Goal: Task Accomplishment & Management: Use online tool/utility

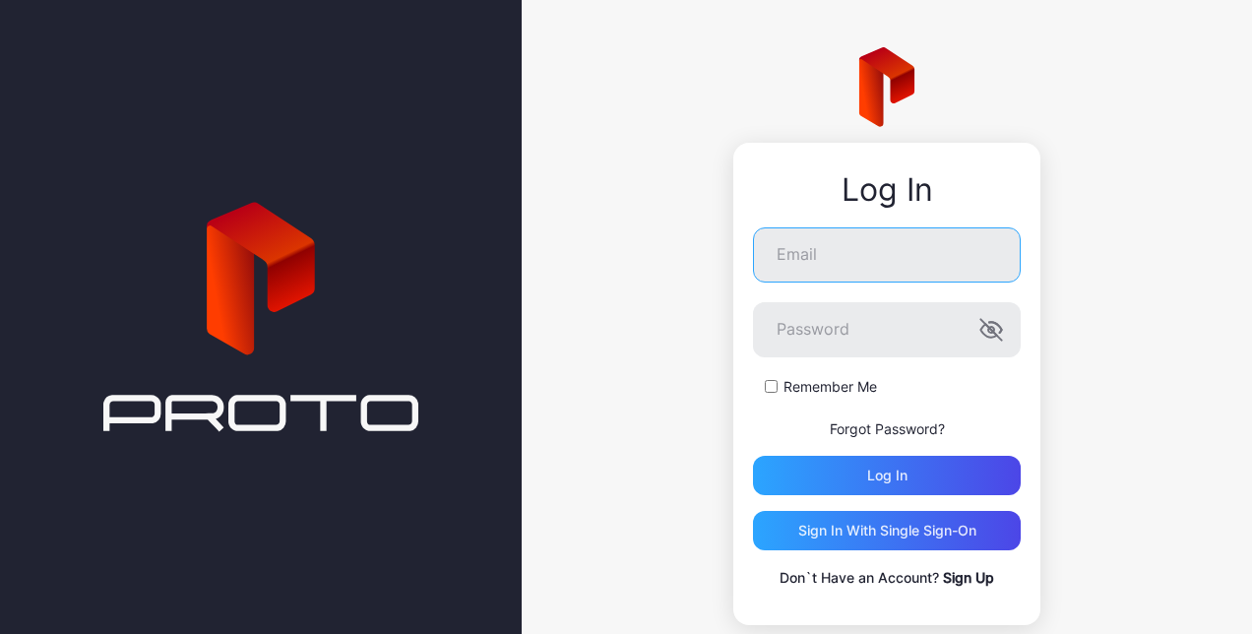
type input "**********"
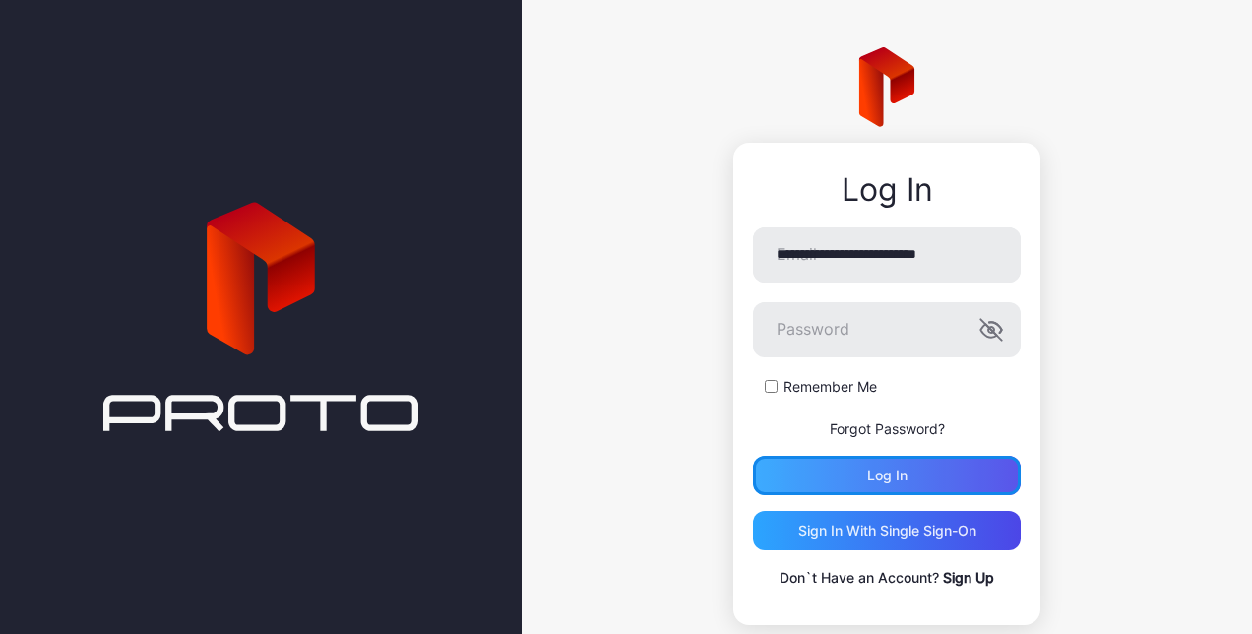
click at [848, 481] on div "Log in" at bounding box center [887, 475] width 268 height 39
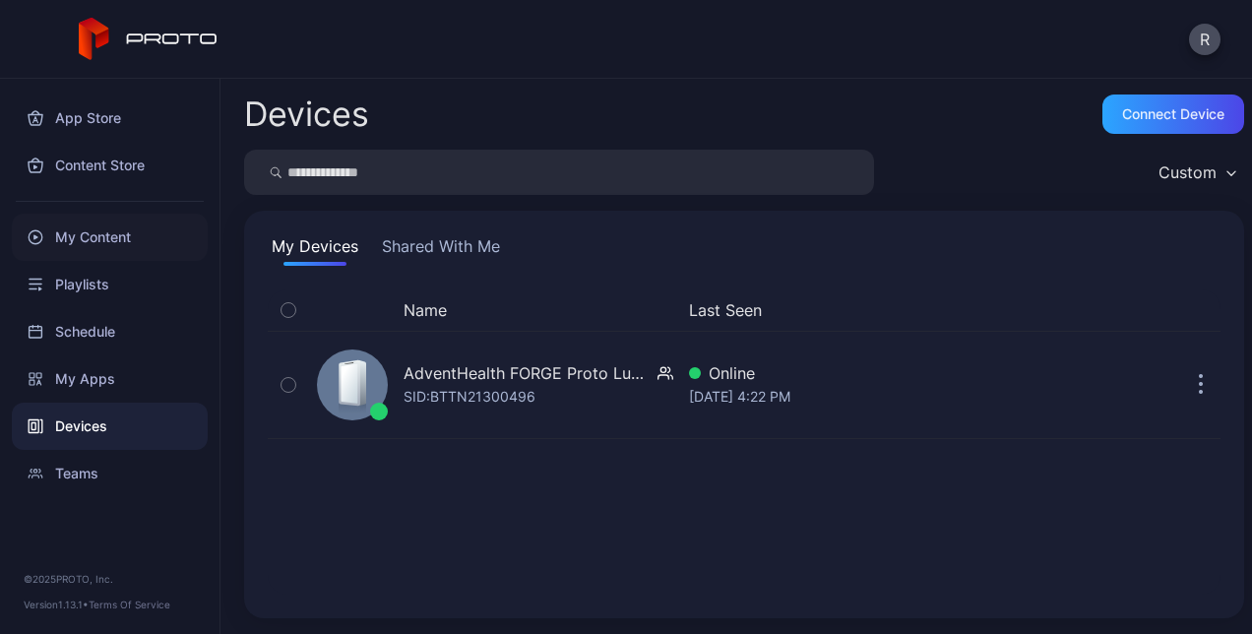
click at [111, 240] on div "My Content" at bounding box center [110, 237] width 196 height 47
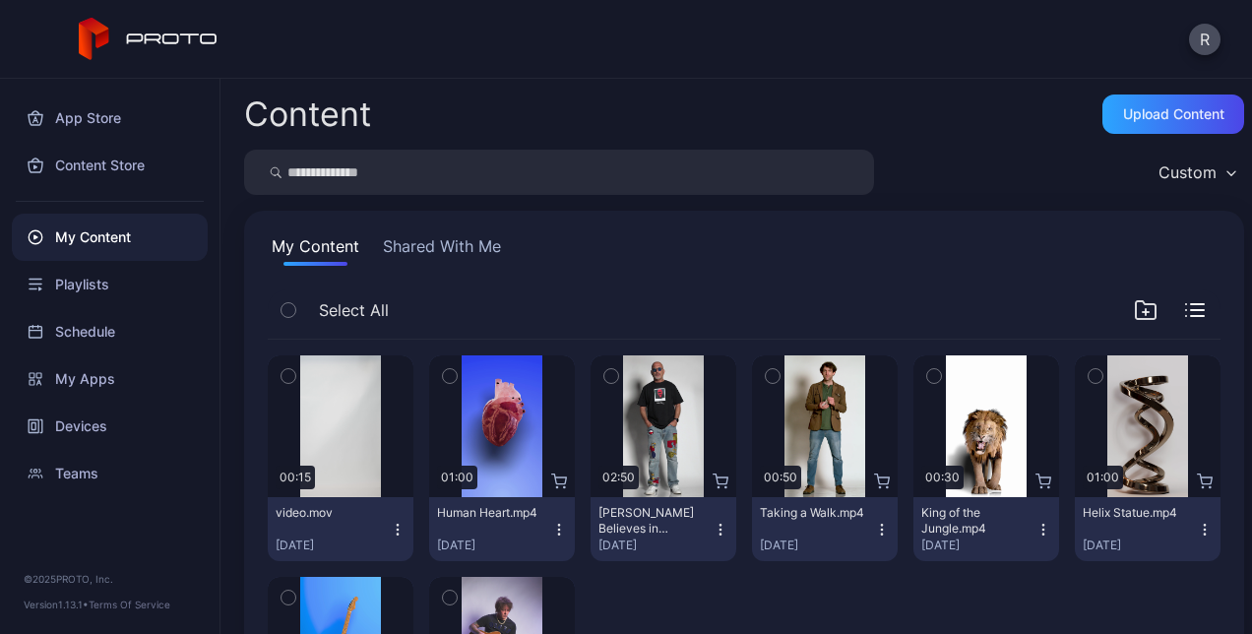
click at [410, 536] on div "Preview 00:15 video.mov Sep 2, 2025 Preview 01:00 Human Heart.mp4 Aug 18, 2025 …" at bounding box center [744, 569] width 953 height 459
click at [400, 530] on icon "button" at bounding box center [398, 530] width 16 height 16
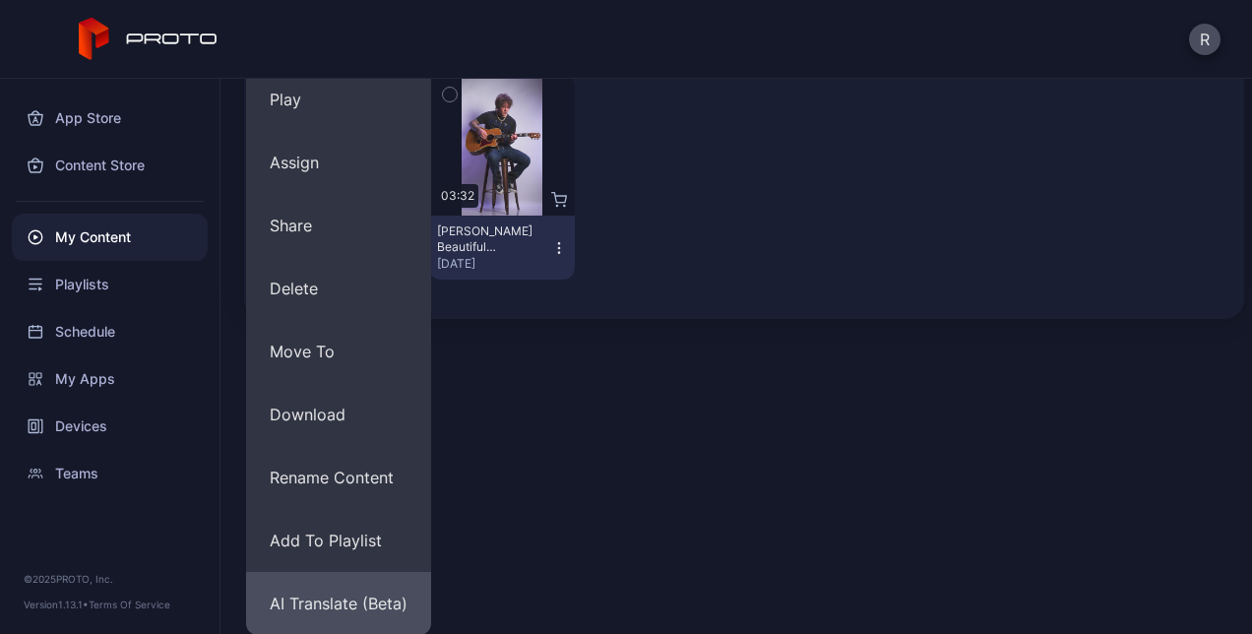
click at [352, 602] on button "AI Translate (Beta)" at bounding box center [338, 603] width 185 height 63
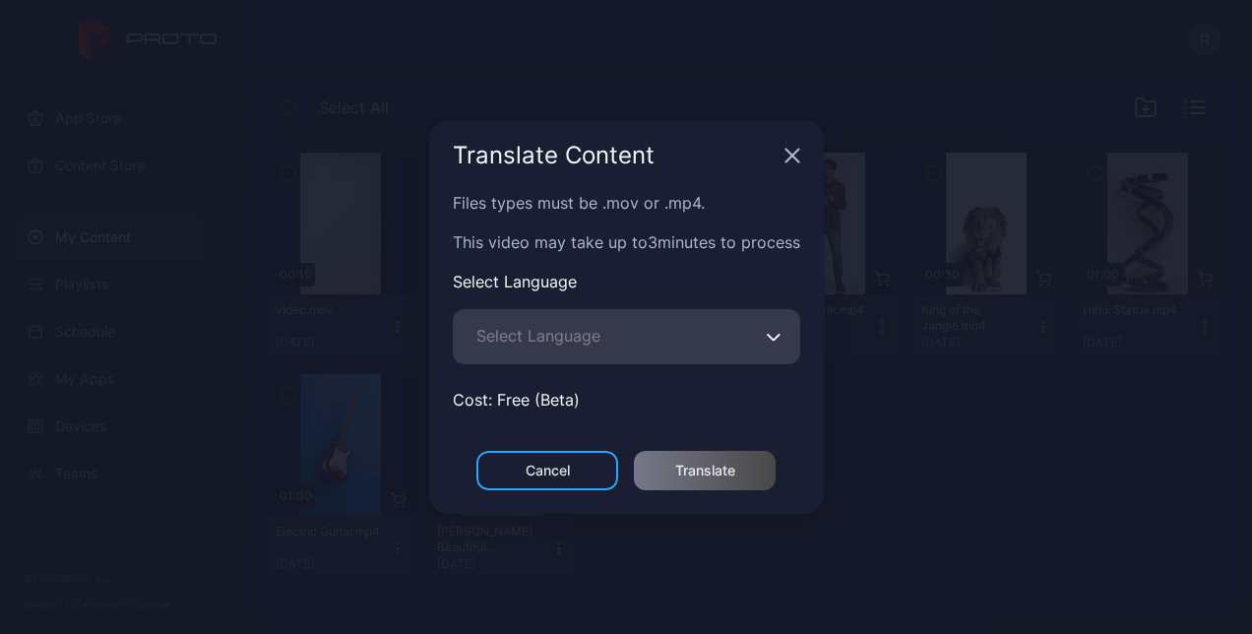
click at [594, 343] on span "Select Language" at bounding box center [538, 336] width 124 height 24
click at [594, 343] on input "Select Language" at bounding box center [626, 336] width 347 height 55
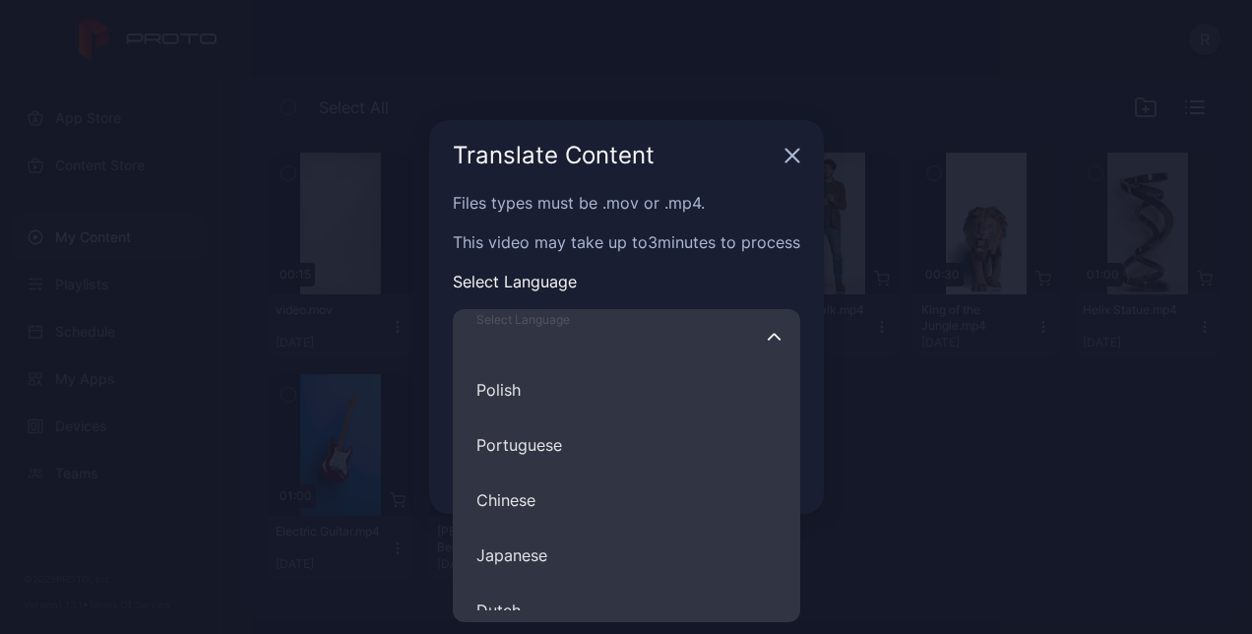
scroll to position [356, 0]
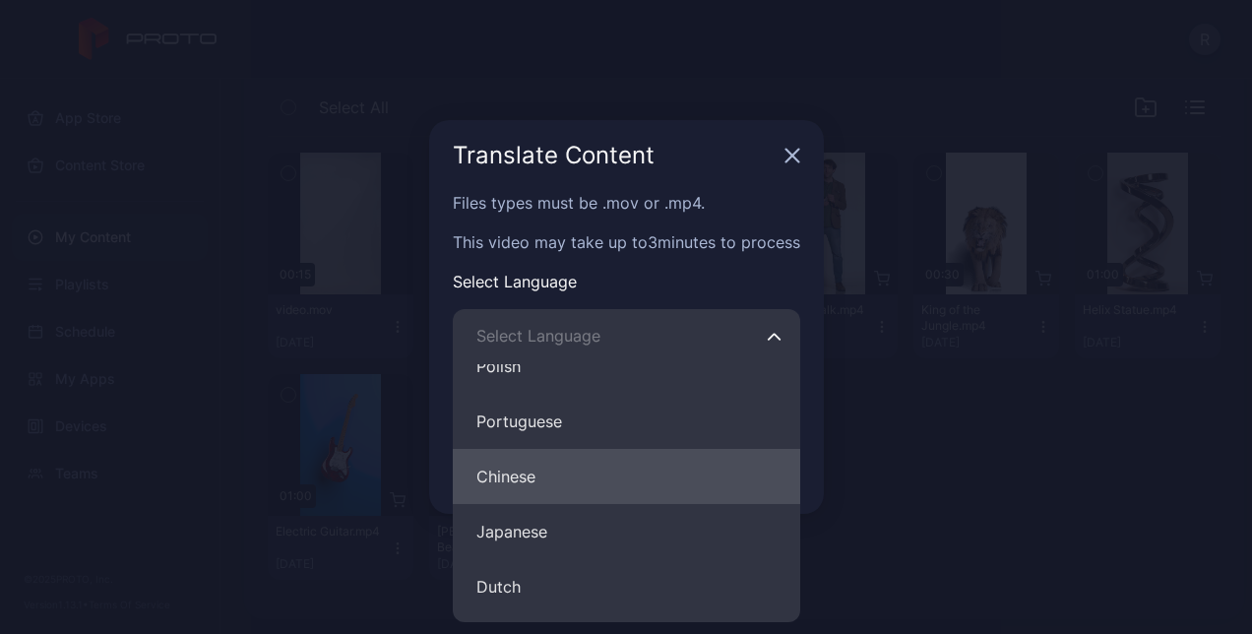
click at [597, 476] on button "Chinese" at bounding box center [626, 476] width 347 height 55
type input "*******"
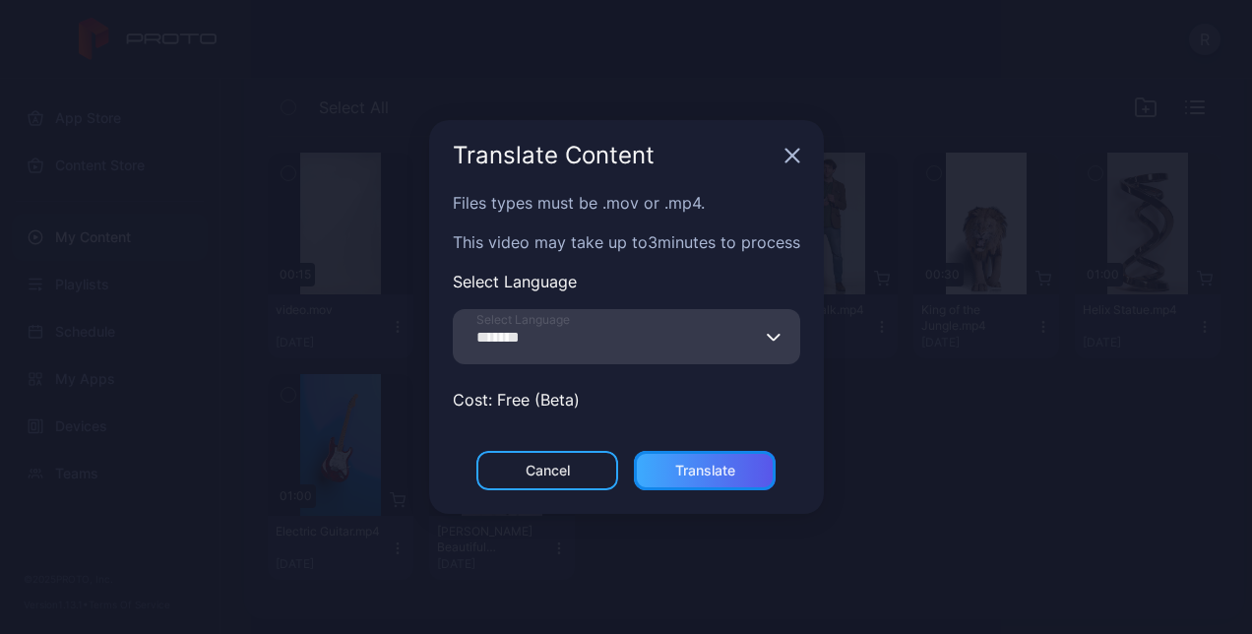
click at [692, 474] on div "Translate" at bounding box center [705, 471] width 60 height 16
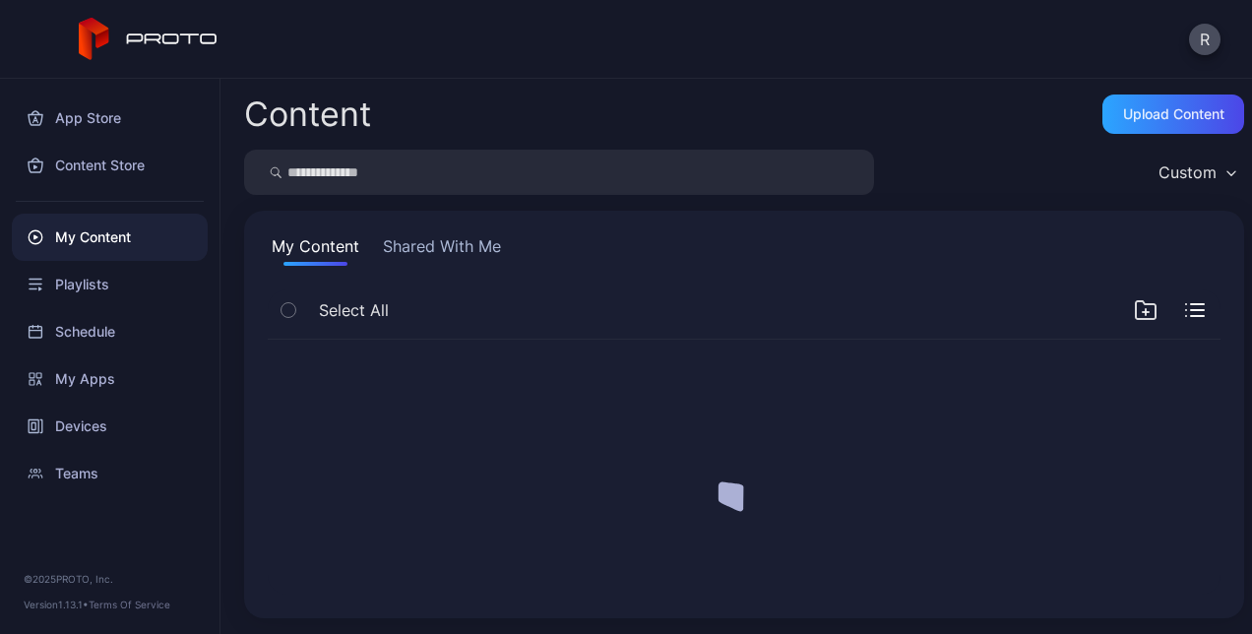
scroll to position [0, 0]
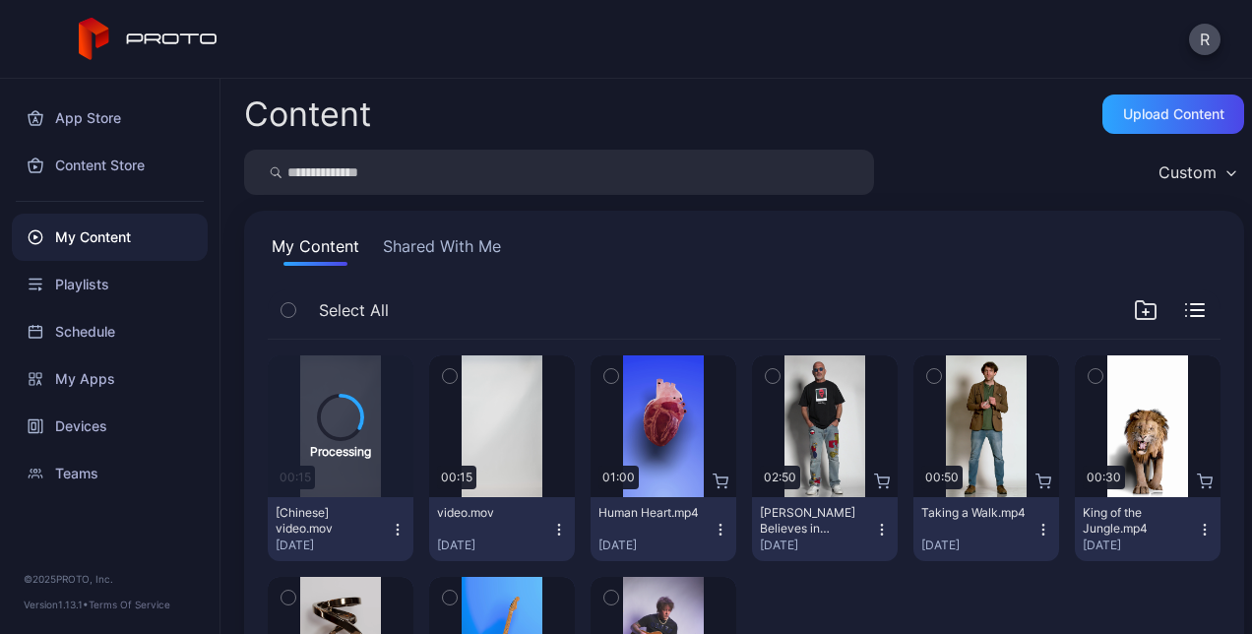
click at [447, 374] on icon "button" at bounding box center [450, 376] width 14 height 22
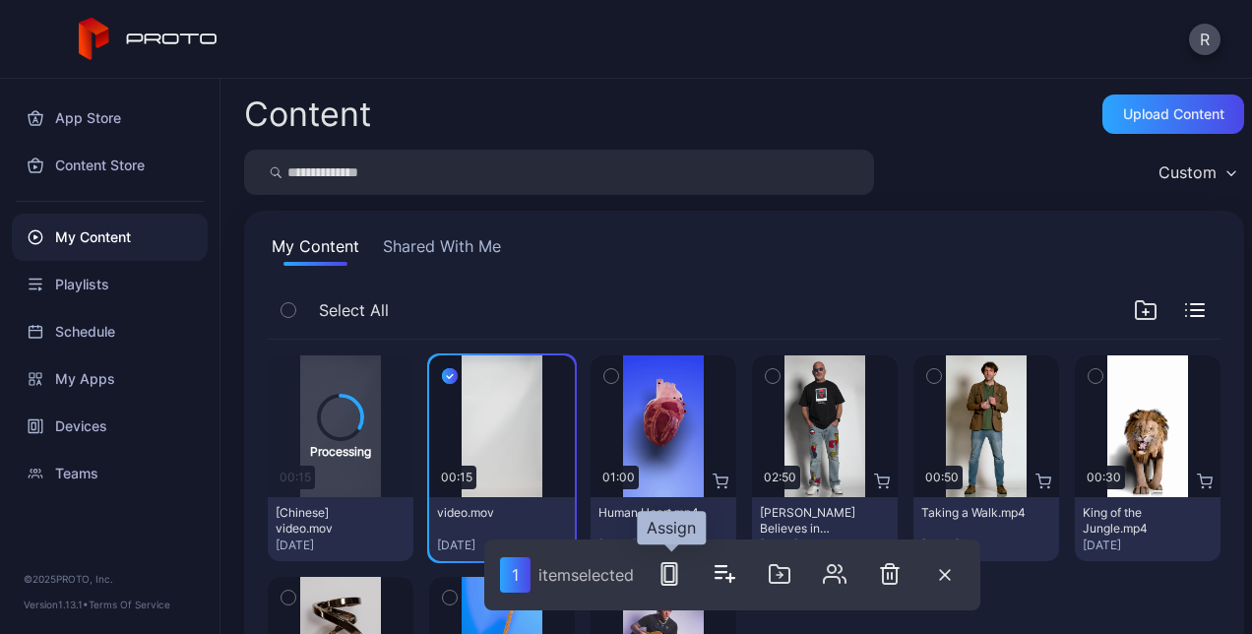
click at [668, 569] on icon "button" at bounding box center [670, 574] width 24 height 24
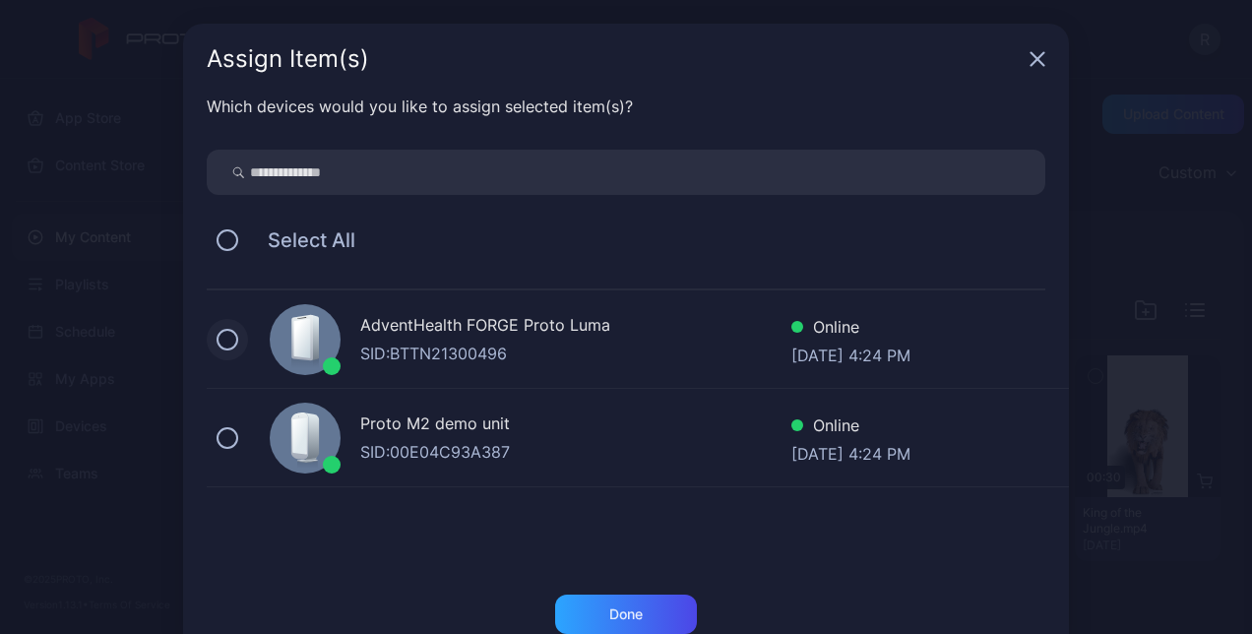
click at [217, 335] on button at bounding box center [228, 340] width 22 height 22
click at [618, 610] on div "Done" at bounding box center [625, 614] width 33 height 16
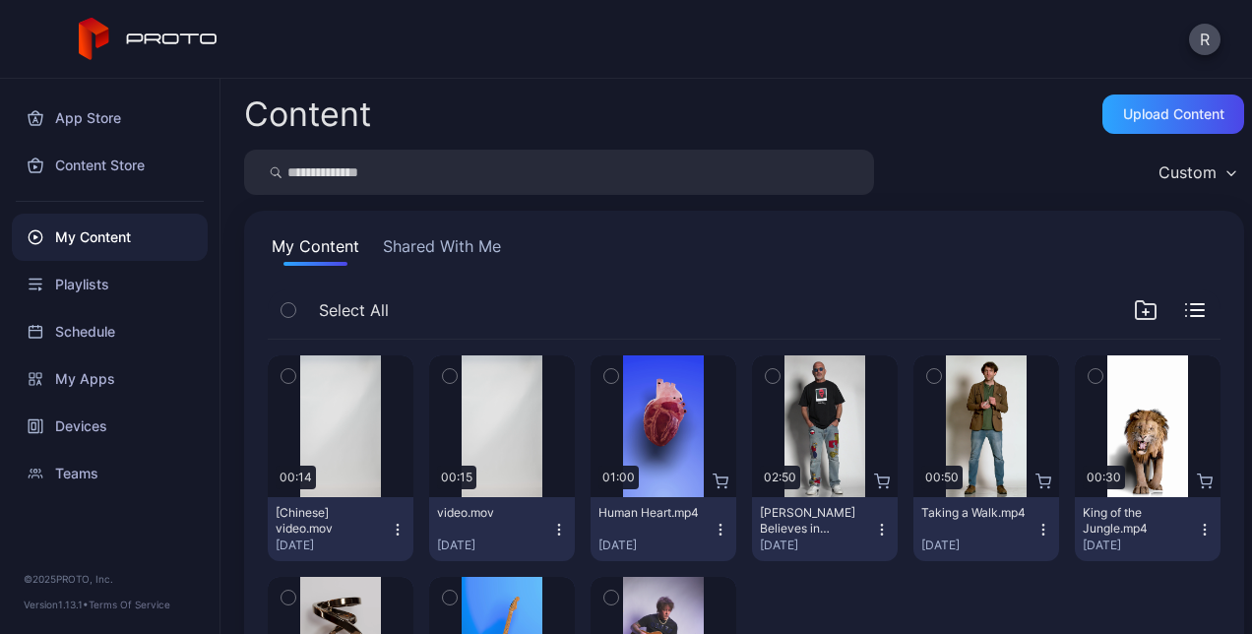
click at [390, 516] on button "[Chinese] video.mov [DATE]" at bounding box center [341, 529] width 146 height 64
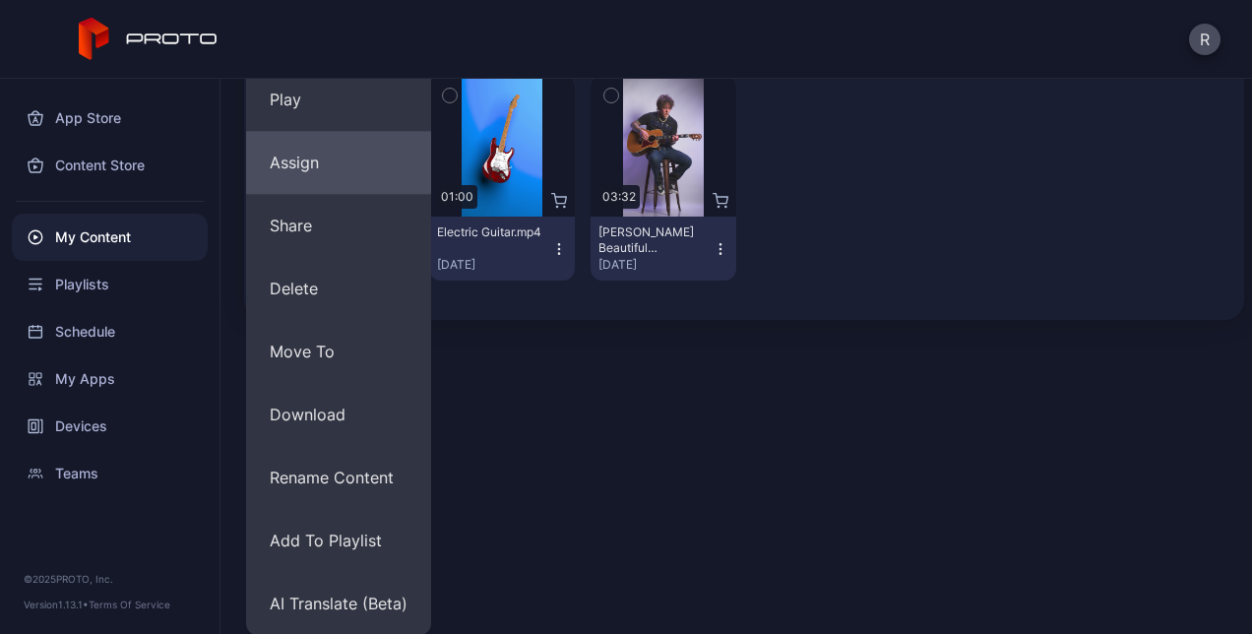
click at [328, 169] on button "Assign" at bounding box center [338, 162] width 185 height 63
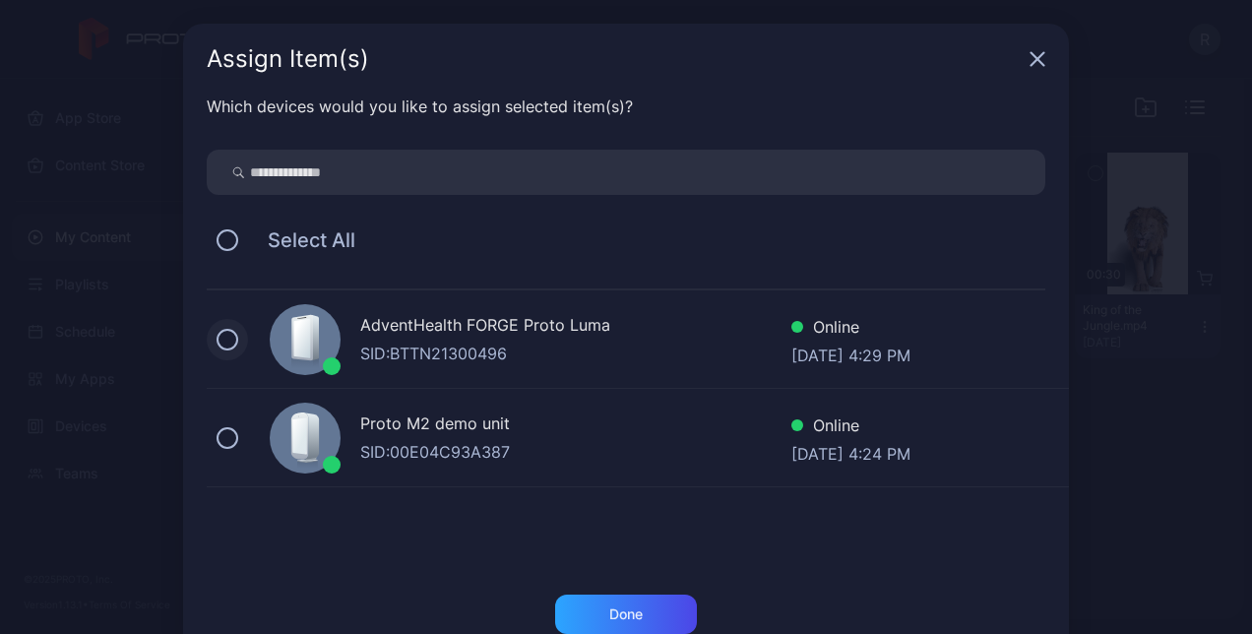
click at [217, 341] on button at bounding box center [228, 340] width 22 height 22
click at [609, 606] on div "Done" at bounding box center [625, 614] width 33 height 16
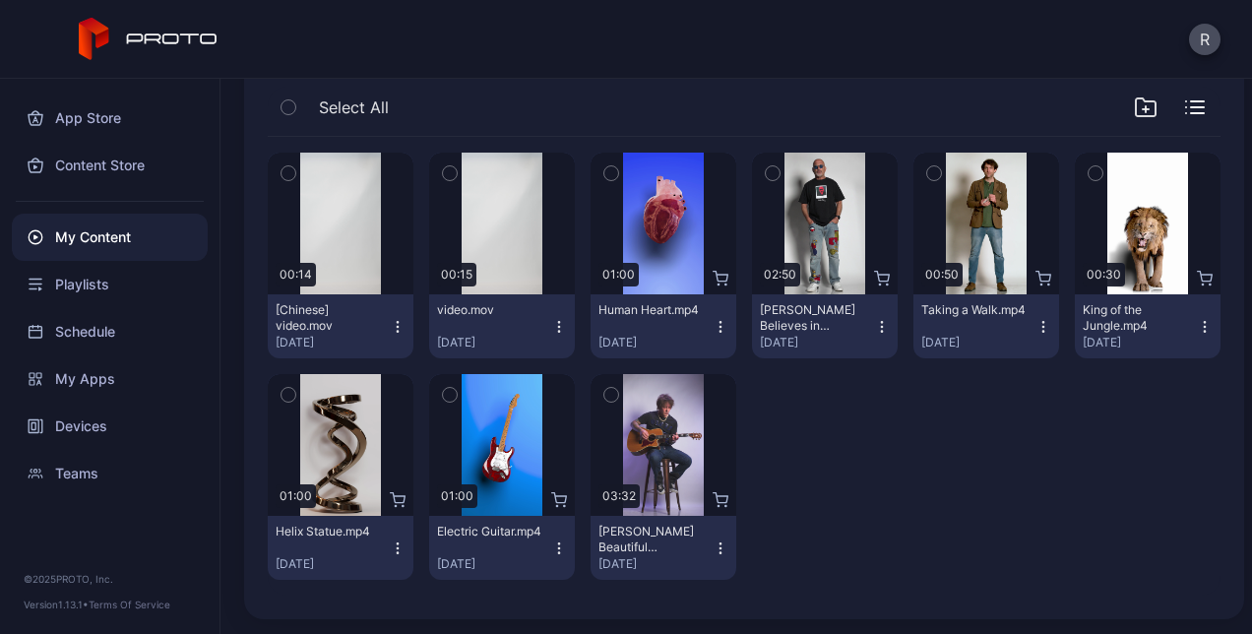
click at [558, 326] on icon "button" at bounding box center [558, 326] width 1 height 1
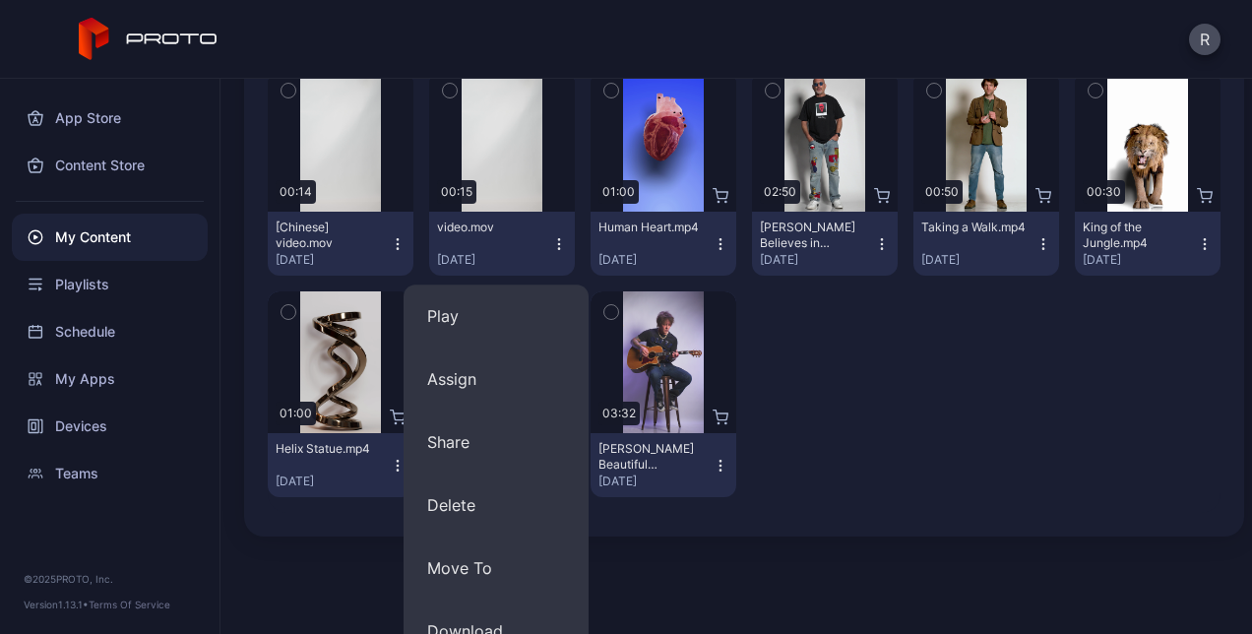
click at [880, 461] on div at bounding box center [825, 394] width 146 height 206
